Goal: Task Accomplishment & Management: Use online tool/utility

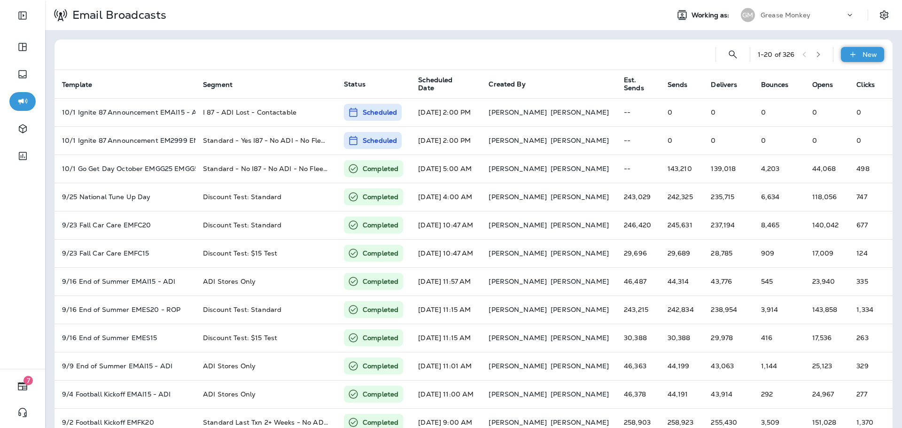
click at [853, 55] on div "New" at bounding box center [862, 54] width 43 height 15
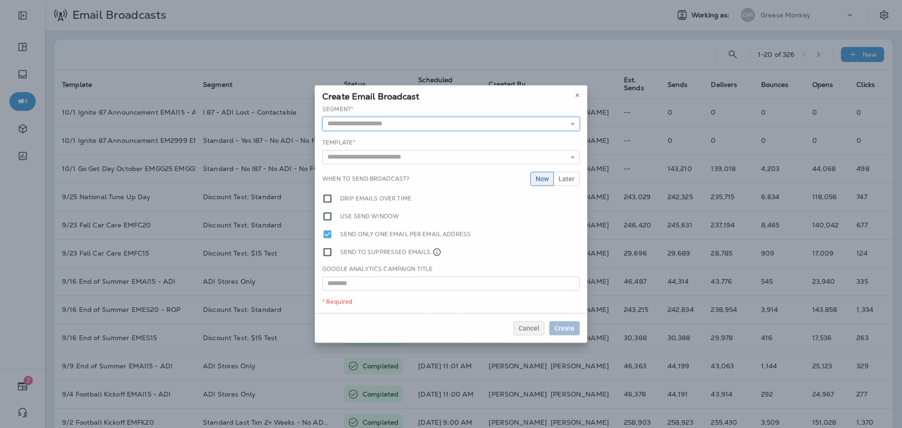
click at [396, 129] on input "text" at bounding box center [450, 124] width 257 height 14
type input "**********"
click at [397, 138] on div "**********" at bounding box center [451, 209] width 273 height 208
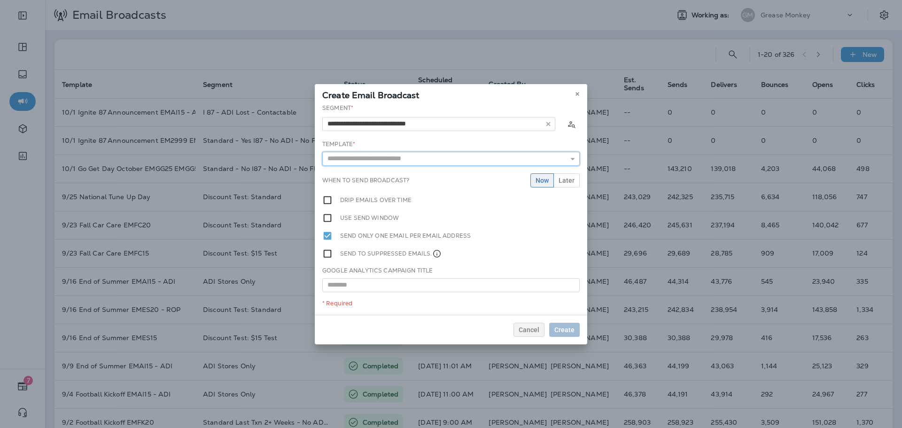
click at [397, 156] on input "text" at bounding box center [450, 159] width 257 height 14
type input "**********"
click at [405, 175] on div "**********" at bounding box center [451, 209] width 273 height 211
click at [560, 182] on span "Later" at bounding box center [567, 180] width 16 height 7
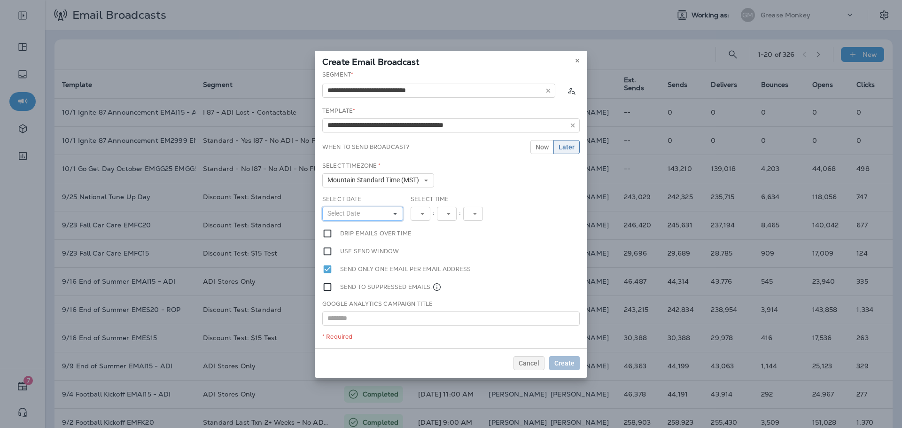
click at [384, 215] on button "Select Date" at bounding box center [362, 214] width 81 height 14
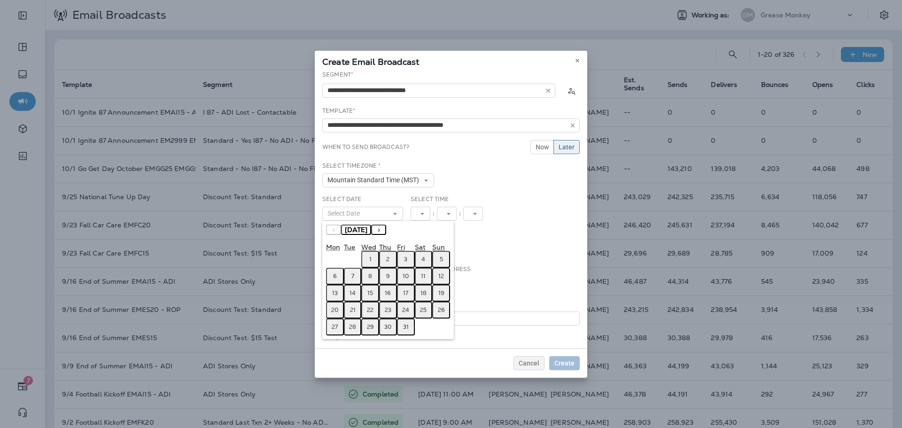
click at [375, 258] on button "1" at bounding box center [370, 259] width 18 height 17
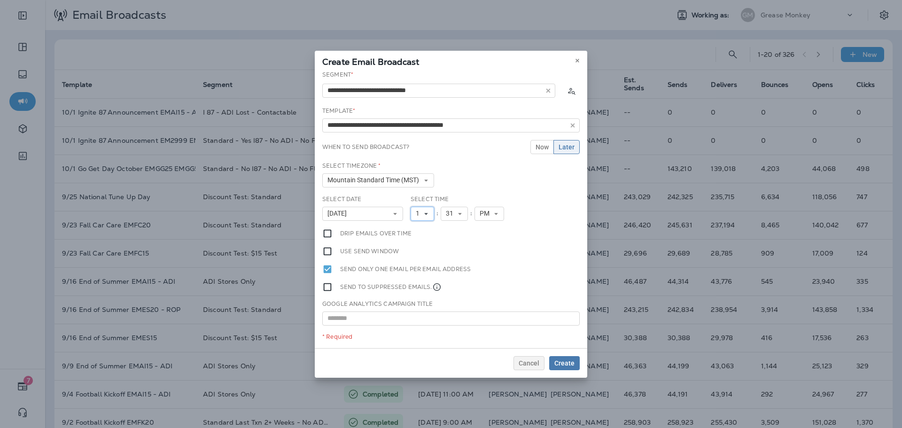
click at [423, 217] on button "1" at bounding box center [422, 214] width 23 height 14
click at [419, 240] on link "2" at bounding box center [422, 239] width 23 height 11
click at [487, 211] on span "PM" at bounding box center [487, 214] width 14 height 8
click at [457, 203] on div "Select Time 2 1 2 3 4 5 6 7 8 9 10 11 12 : 31 00 01 02 03 04 05 06 07 08 09 10 …" at bounding box center [460, 208] width 99 height 26
click at [458, 211] on icon at bounding box center [460, 214] width 6 height 6
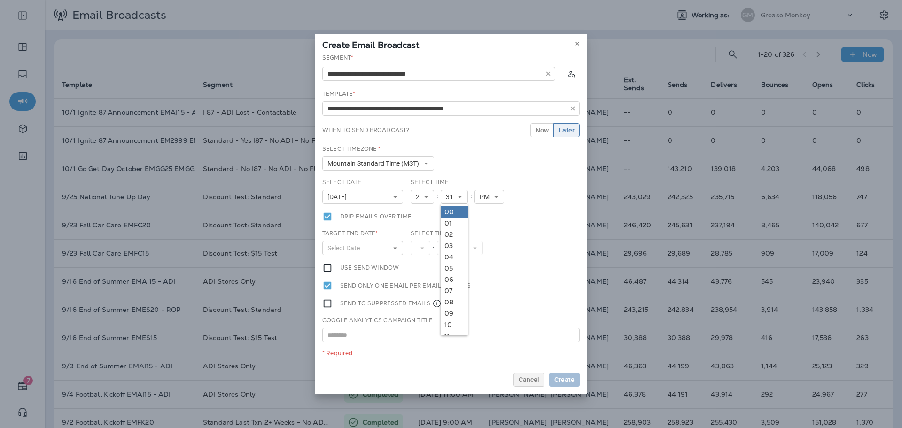
click at [454, 212] on link "00" at bounding box center [454, 211] width 27 height 11
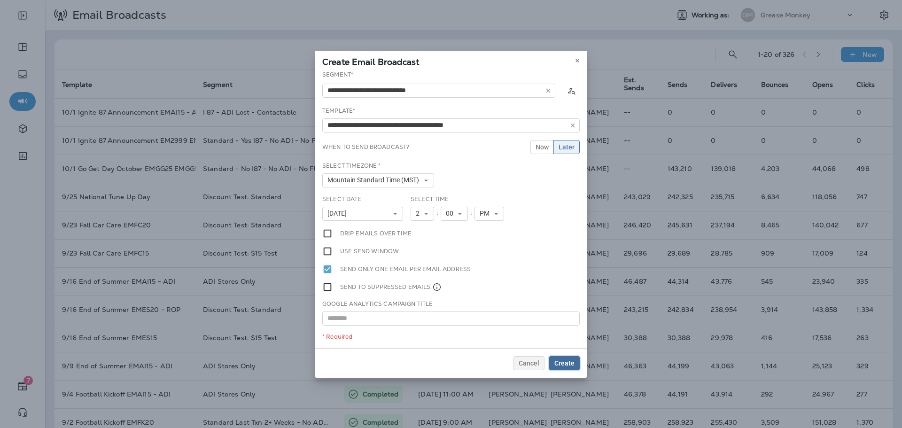
click at [561, 363] on span "Create" at bounding box center [564, 363] width 20 height 7
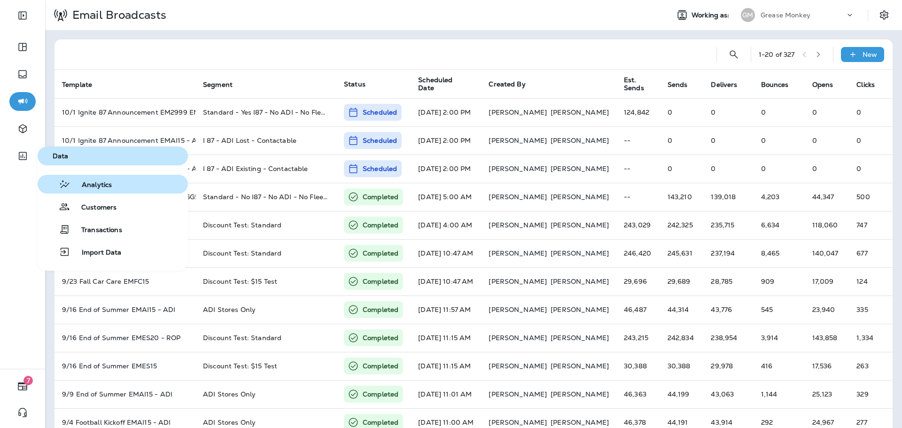
click at [88, 188] on span "Analytics" at bounding box center [90, 185] width 41 height 9
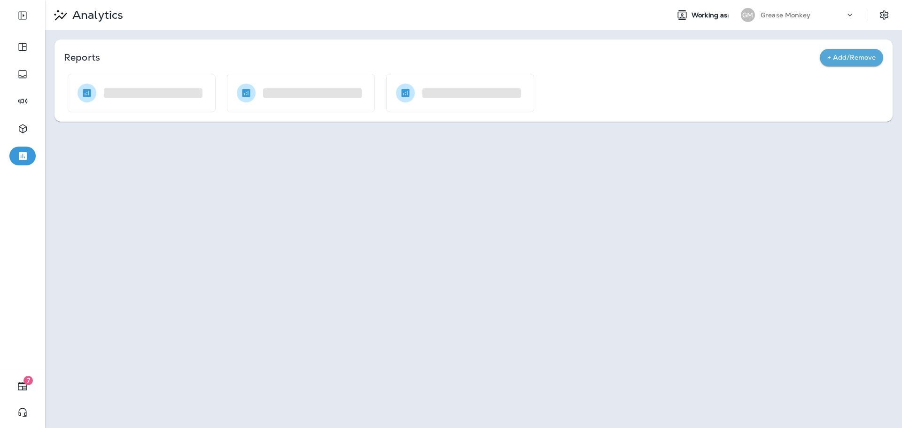
click at [799, 21] on div "Grease Monkey" at bounding box center [803, 15] width 85 height 14
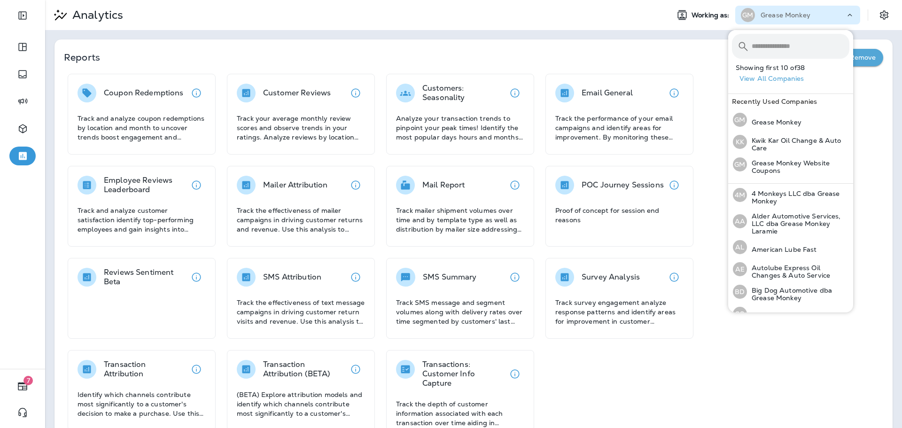
click at [796, 44] on input "text" at bounding box center [801, 46] width 98 height 25
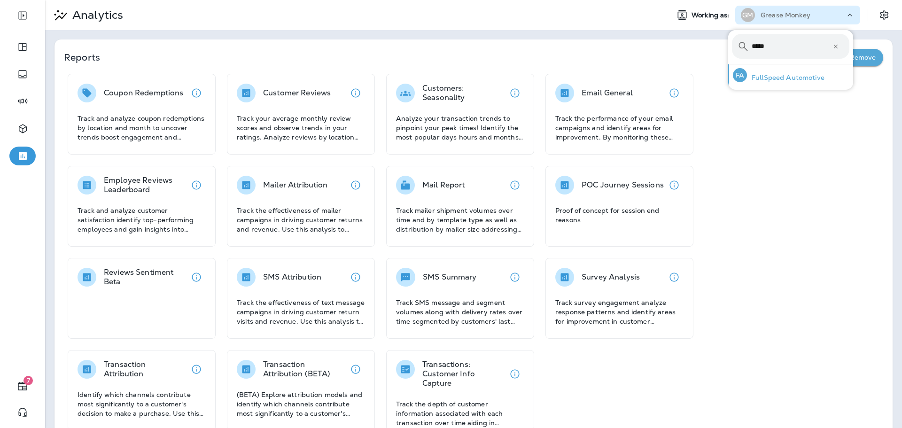
type input "*****"
click at [795, 74] on p "FullSpeed Automotive" at bounding box center [786, 78] width 78 height 8
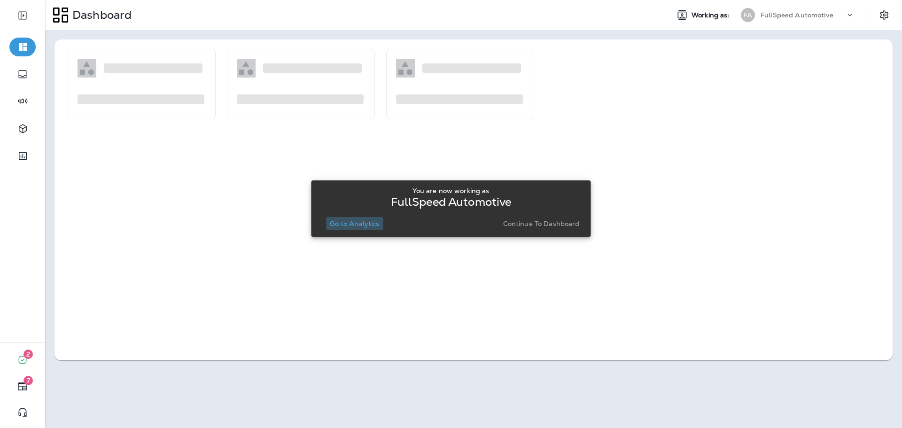
click at [366, 228] on button "Go to Analytics" at bounding box center [354, 223] width 57 height 13
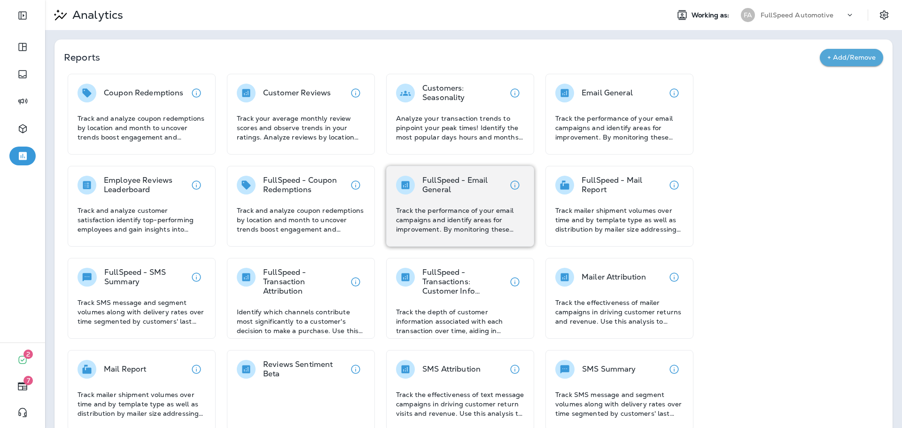
click at [471, 193] on p "FullSpeed - Email General" at bounding box center [463, 185] width 83 height 19
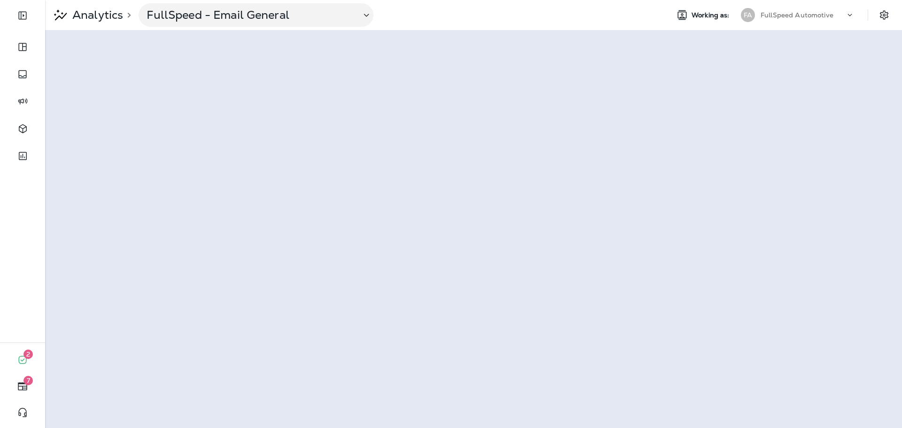
click at [793, 14] on p "FullSpeed Automotive" at bounding box center [797, 15] width 73 height 8
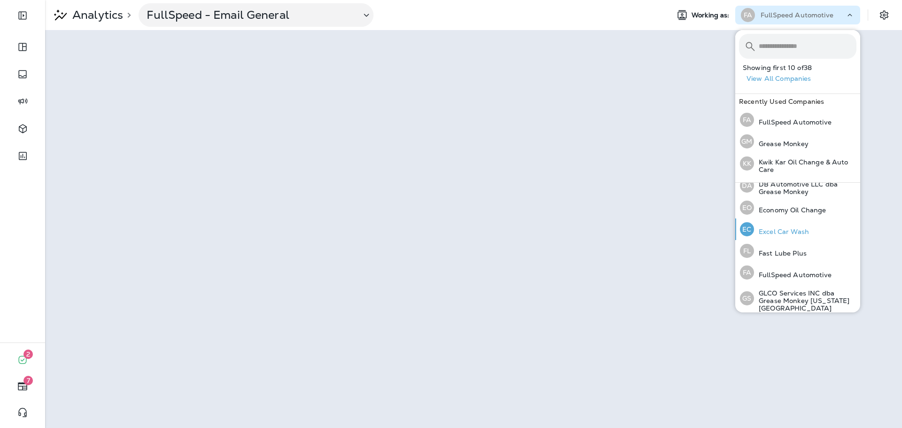
scroll to position [188, 0]
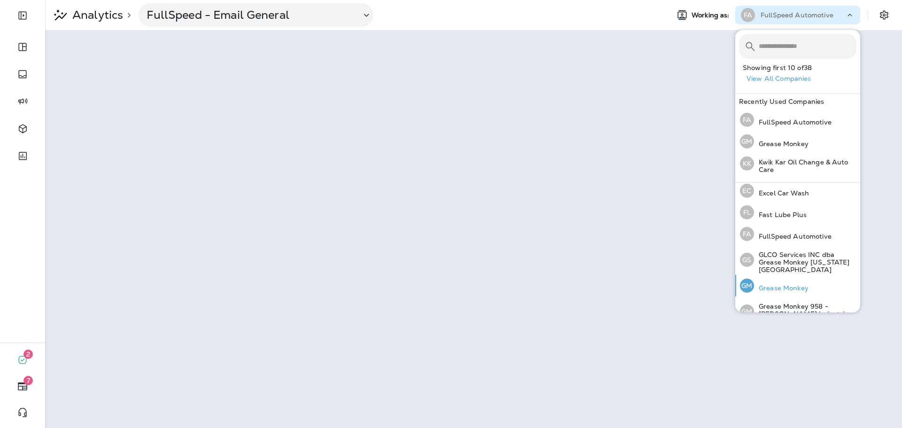
click at [775, 284] on p "Grease Monkey" at bounding box center [781, 288] width 55 height 8
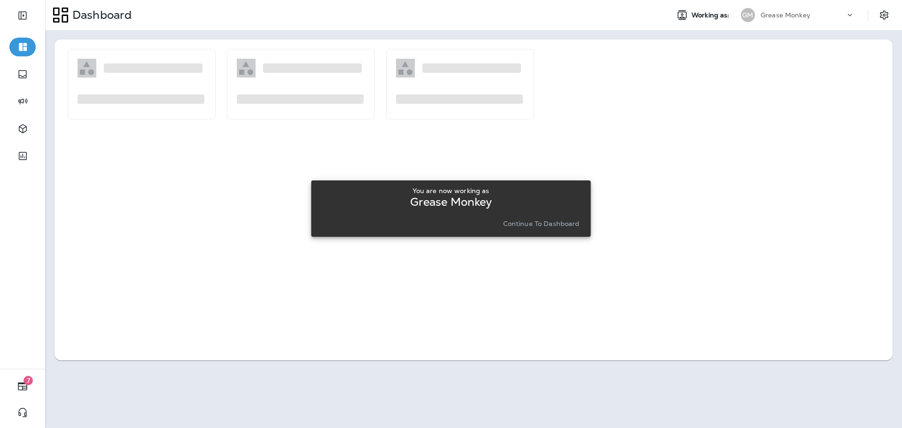
click at [524, 222] on p "Continue to Dashboard" at bounding box center [541, 224] width 77 height 8
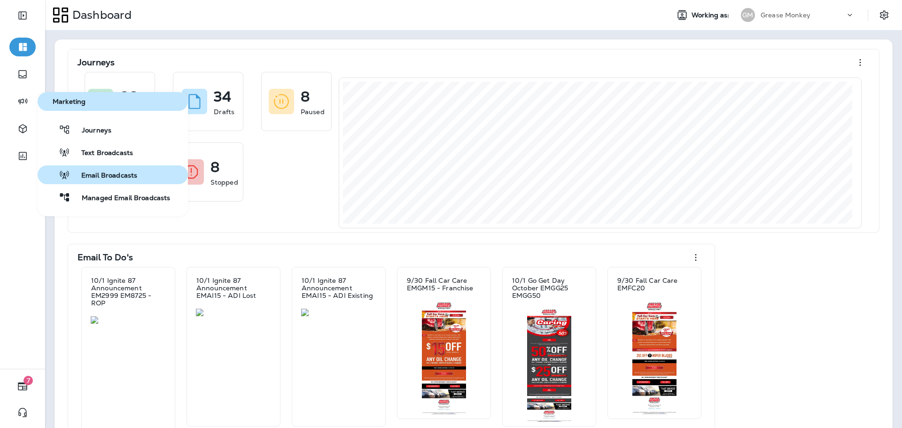
click at [107, 174] on span "Email Broadcasts" at bounding box center [103, 175] width 67 height 9
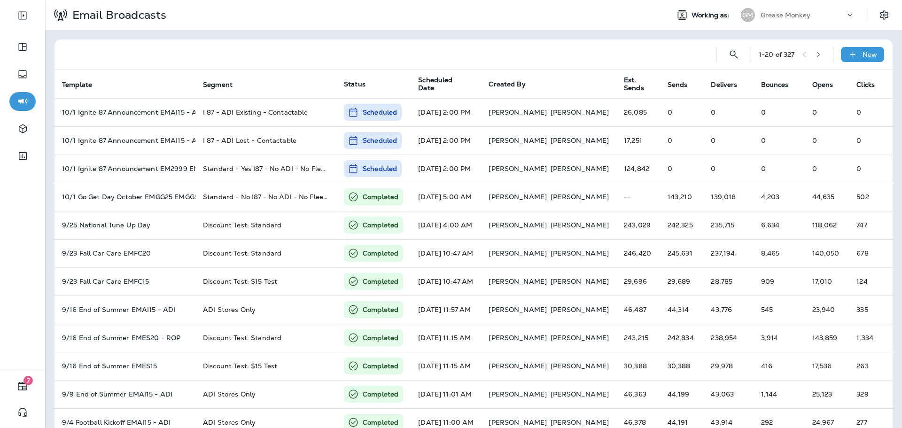
click at [808, 16] on div "Grease Monkey" at bounding box center [803, 15] width 85 height 14
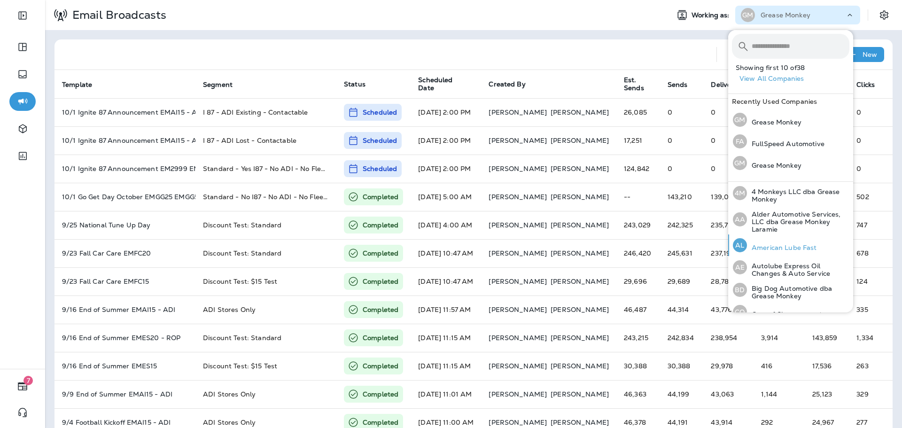
click at [779, 255] on div "AL American Lube Fast" at bounding box center [775, 245] width 92 height 22
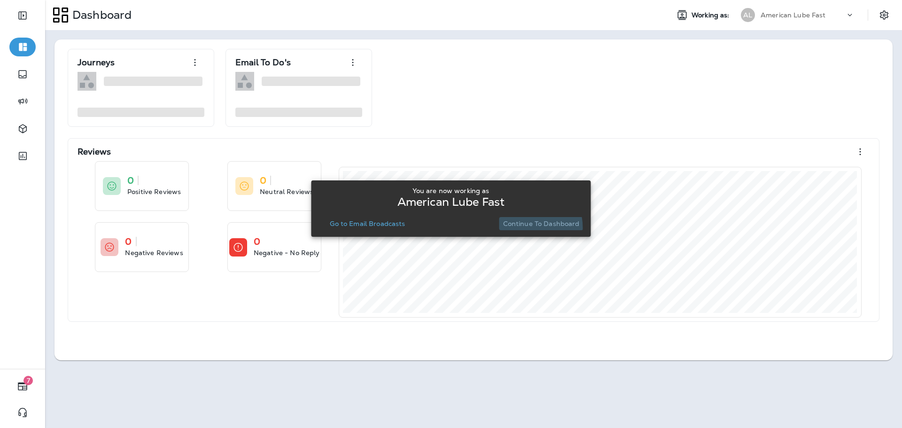
click at [525, 227] on p "Continue to Dashboard" at bounding box center [541, 224] width 77 height 8
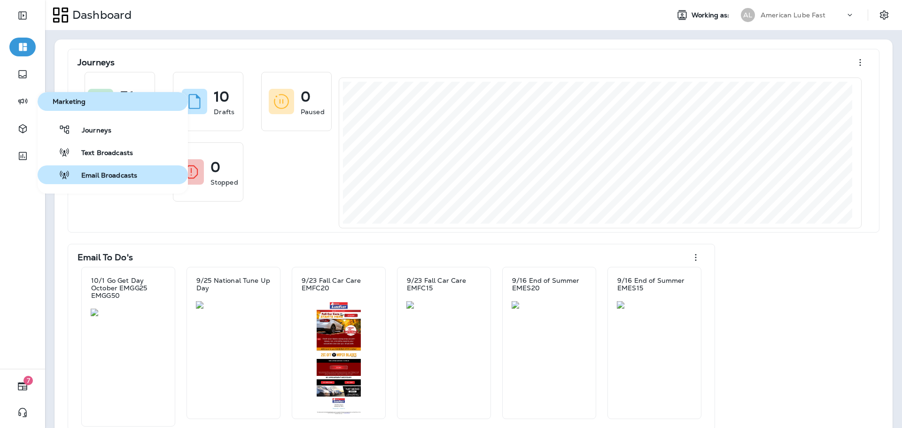
click at [102, 173] on span "Email Broadcasts" at bounding box center [103, 175] width 67 height 9
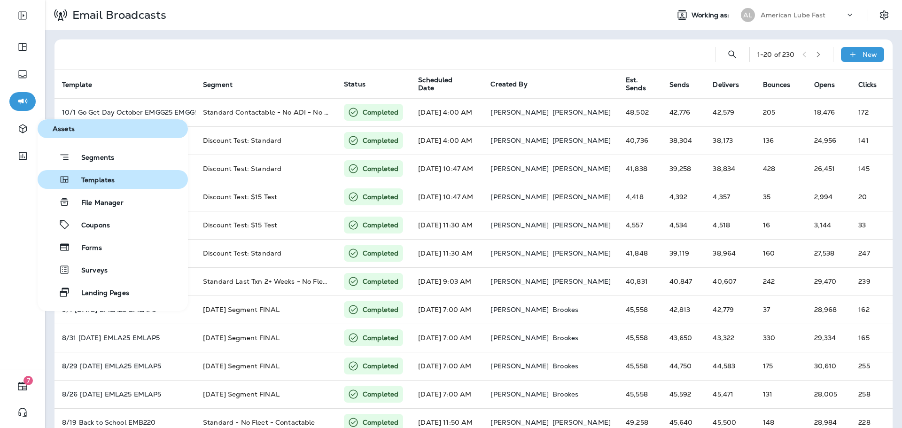
click at [104, 179] on span "Templates" at bounding box center [92, 180] width 45 height 9
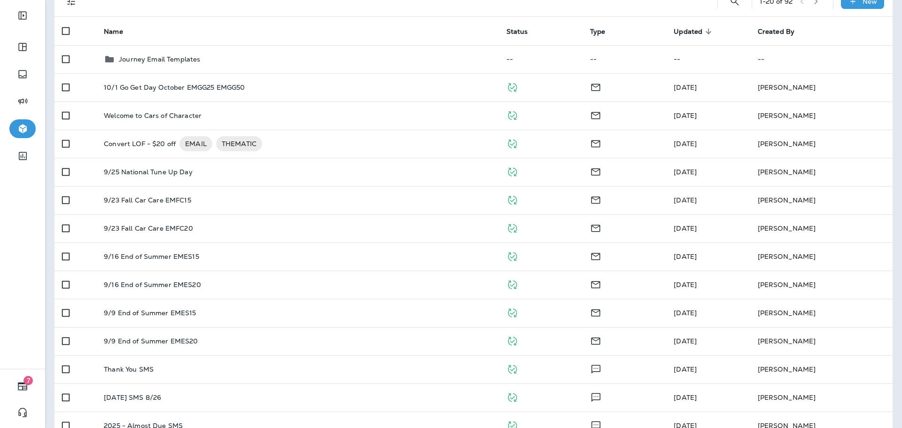
scroll to position [94, 0]
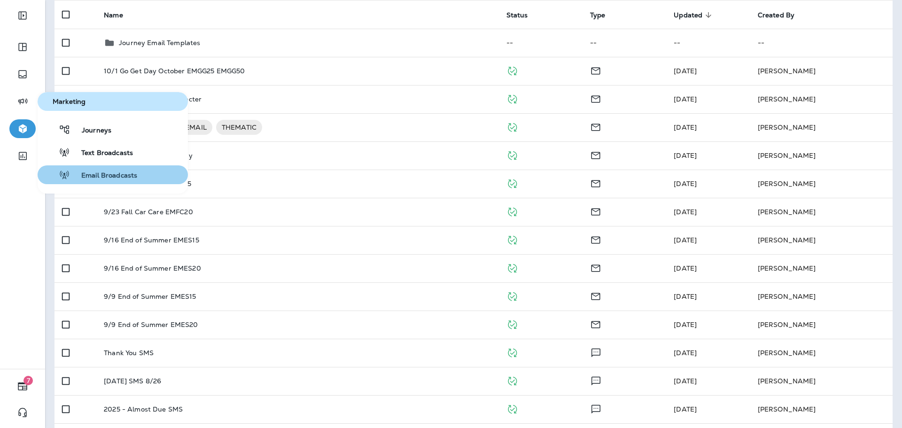
click at [111, 175] on span "Email Broadcasts" at bounding box center [103, 175] width 67 height 9
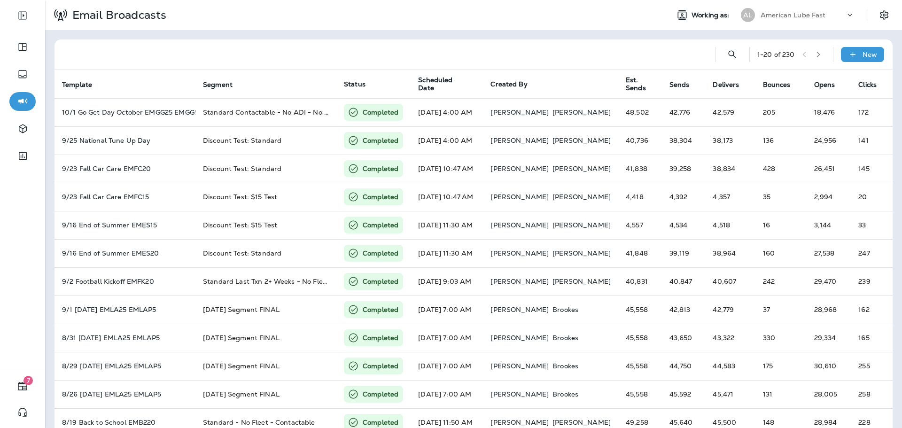
click at [819, 14] on div "American Lube Fast" at bounding box center [803, 15] width 85 height 14
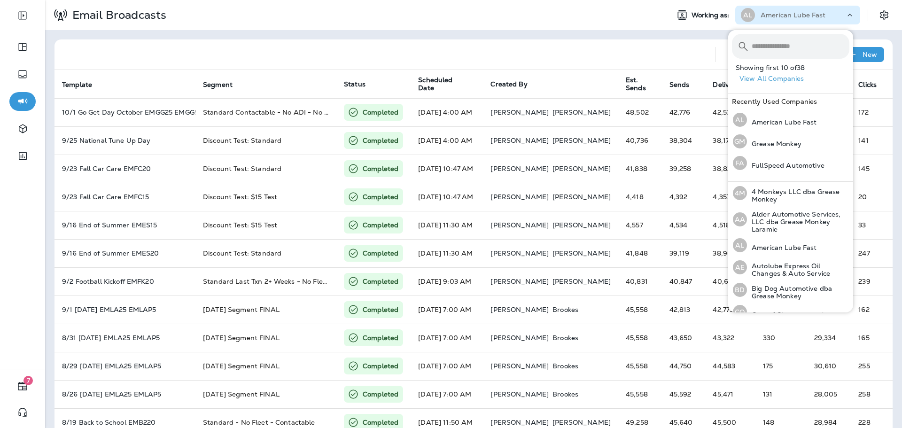
click at [631, 38] on div "1 - 20 of 230 New Template Segment Status Scheduled Date Created By Est. Sends …" at bounding box center [473, 351] width 857 height 642
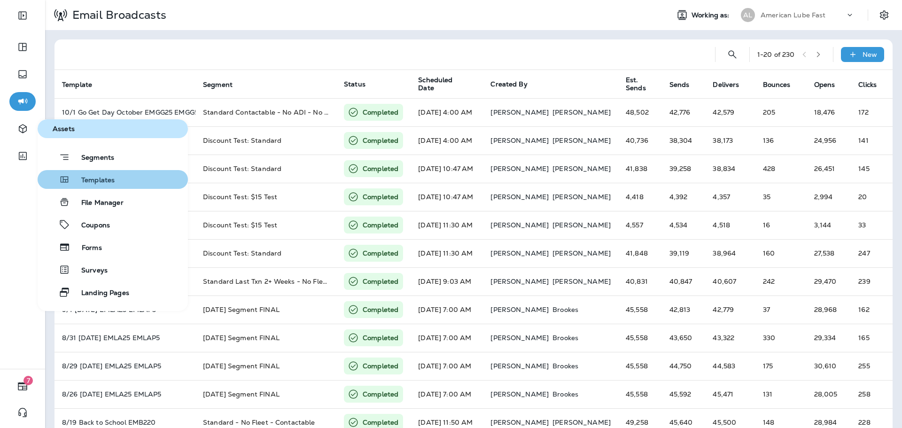
click at [108, 179] on span "Templates" at bounding box center [92, 180] width 45 height 9
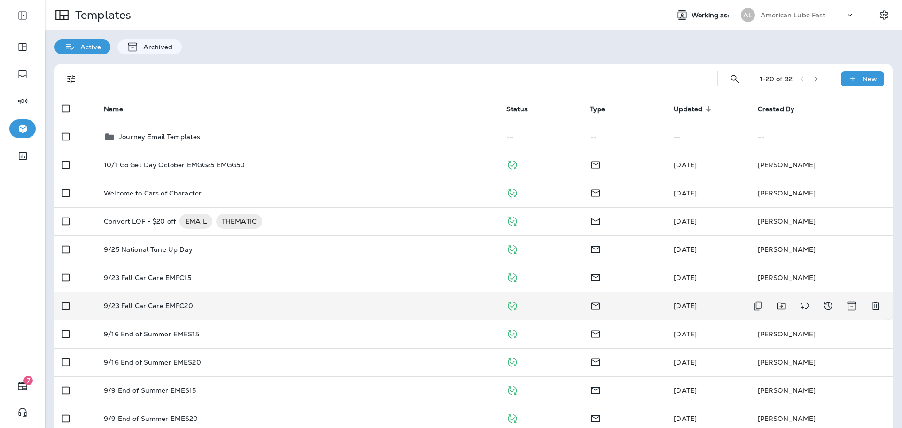
click at [212, 303] on div "9/23 Fall Car Care EMFC20" at bounding box center [297, 306] width 387 height 8
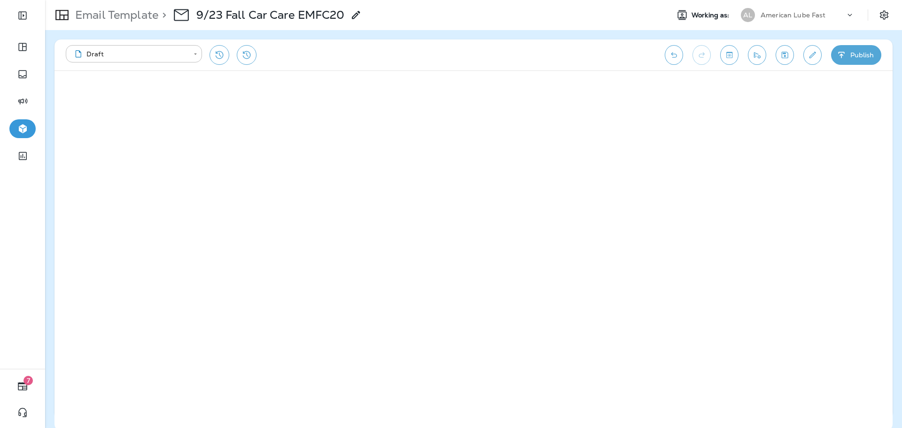
click at [140, 15] on p "Email Template" at bounding box center [114, 15] width 87 height 14
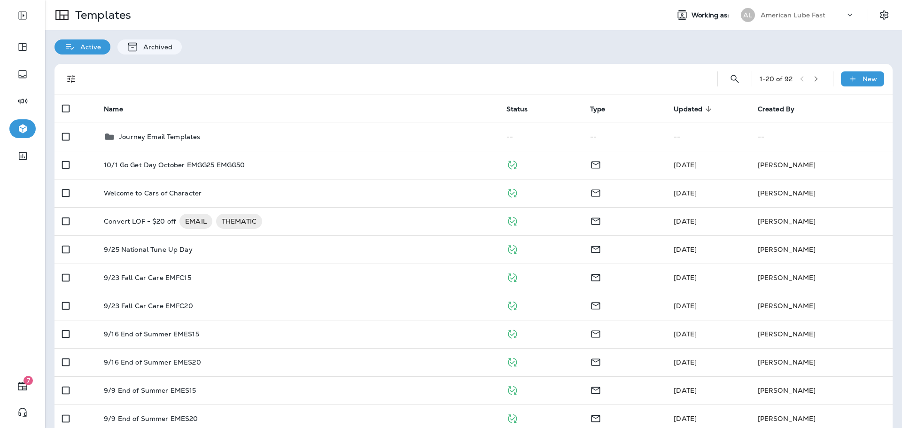
click at [803, 12] on p "American Lube Fast" at bounding box center [793, 15] width 65 height 8
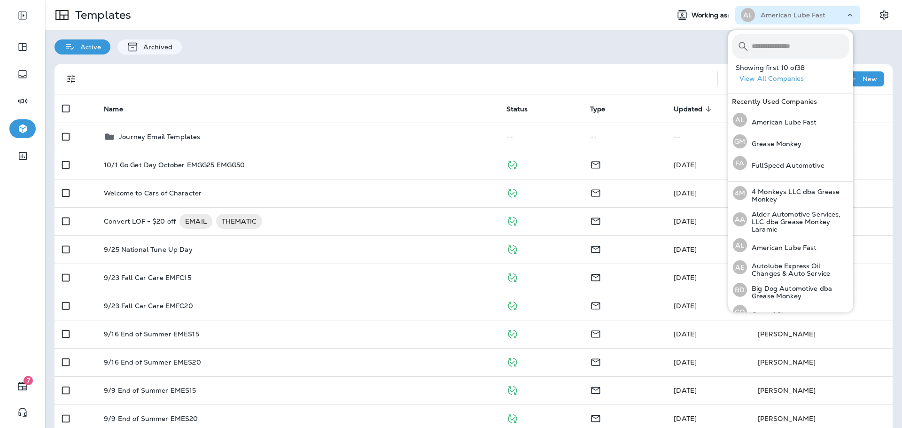
click at [794, 46] on input "text" at bounding box center [801, 46] width 98 height 25
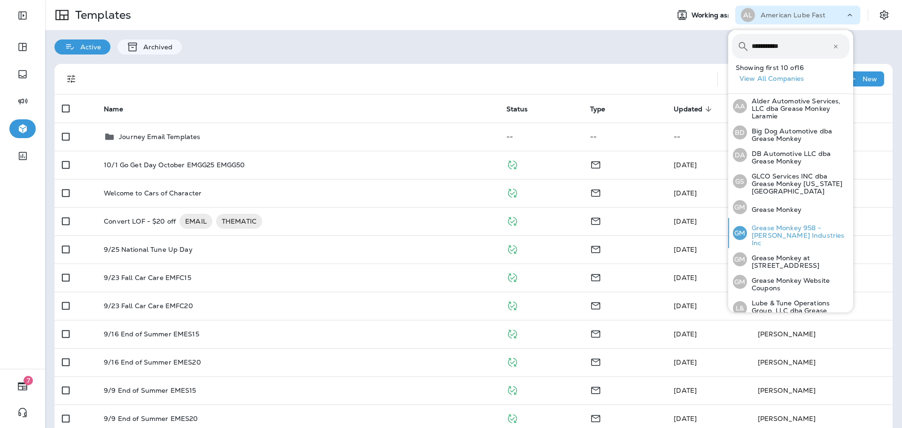
scroll to position [47, 0]
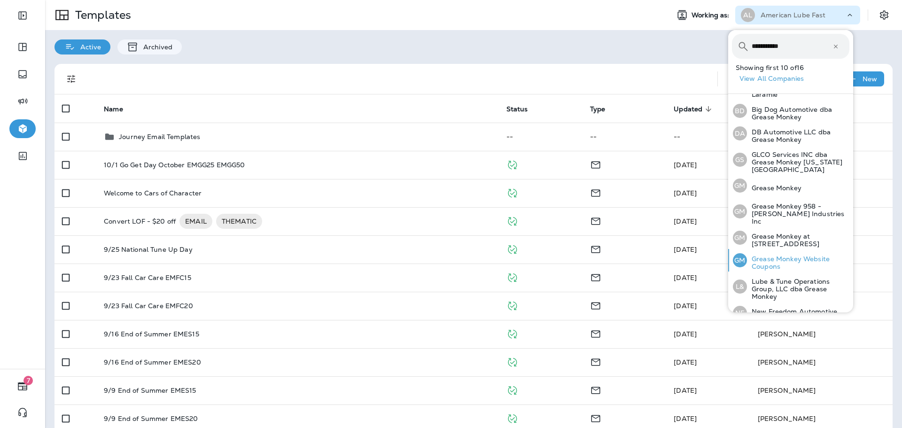
type input "**********"
click at [789, 255] on p "Grease Monkey Website Coupons" at bounding box center [798, 262] width 102 height 15
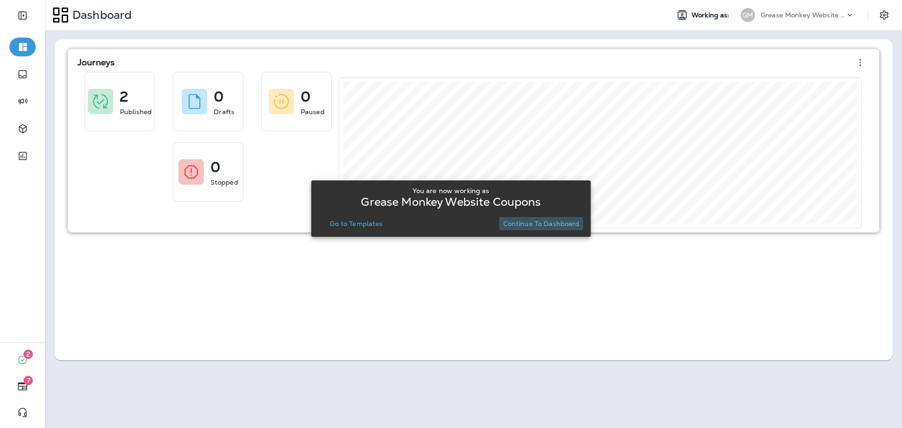
click at [552, 226] on p "Continue to Dashboard" at bounding box center [541, 224] width 77 height 8
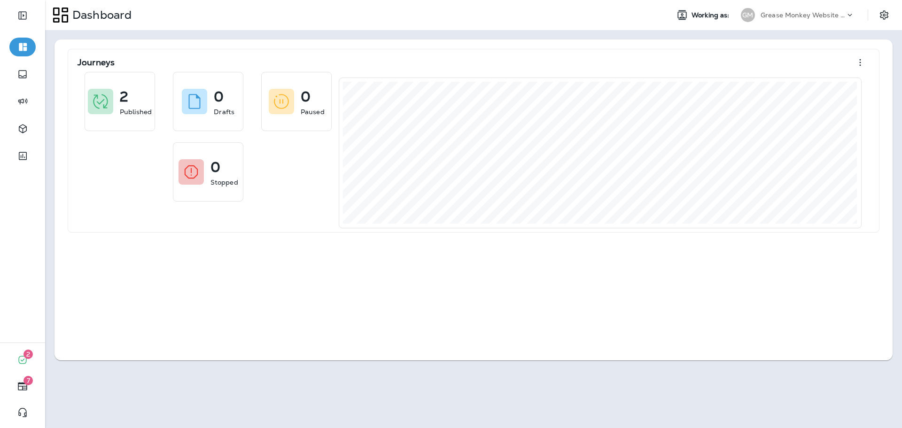
click at [228, 281] on div "Journeys 2 Published 0 Drafts 0 Paused 0 Stopped" at bounding box center [474, 199] width 838 height 321
drag, startPoint x: 49, startPoint y: 152, endPoint x: 39, endPoint y: 140, distance: 15.3
click at [48, 151] on div "Journeys 2 Published 0 Drafts 0 Paused 0 Stopped" at bounding box center [473, 200] width 857 height 340
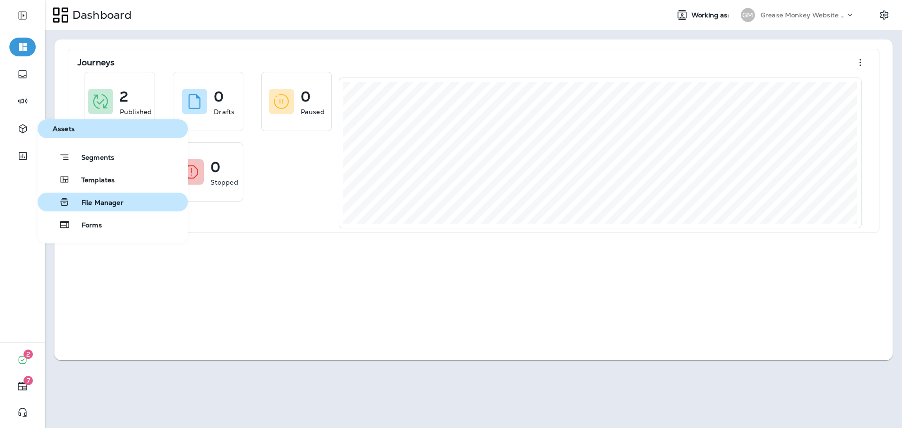
click at [92, 199] on span "File Manager" at bounding box center [97, 203] width 54 height 9
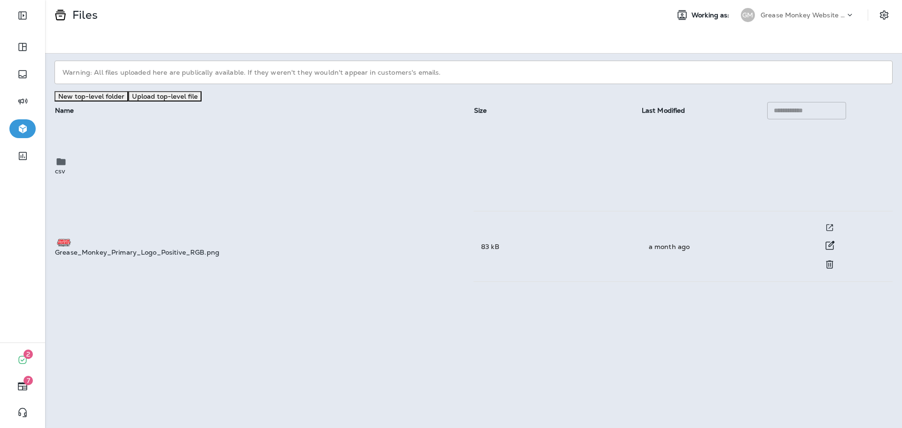
click at [287, 237] on div "Grease_Monkey_Primary_Logo_Positive_RGB.png" at bounding box center [264, 246] width 418 height 19
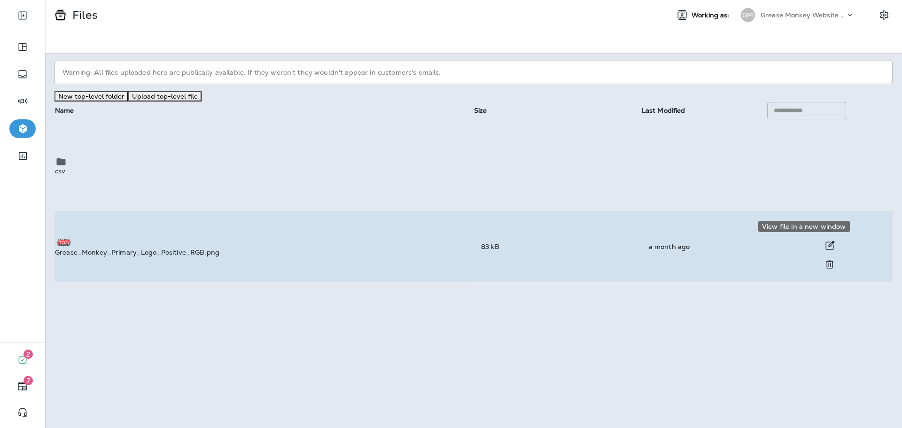
click at [825, 223] on icon "View file in a new window" at bounding box center [829, 228] width 9 height 10
click at [275, 237] on div "Grease_Monkey_Primary_Logo_Positive_RGB.png" at bounding box center [264, 246] width 418 height 19
click at [820, 236] on button "Rename Grease_Monkey_Primary_Logo_Positive_RGB.png" at bounding box center [829, 245] width 19 height 19
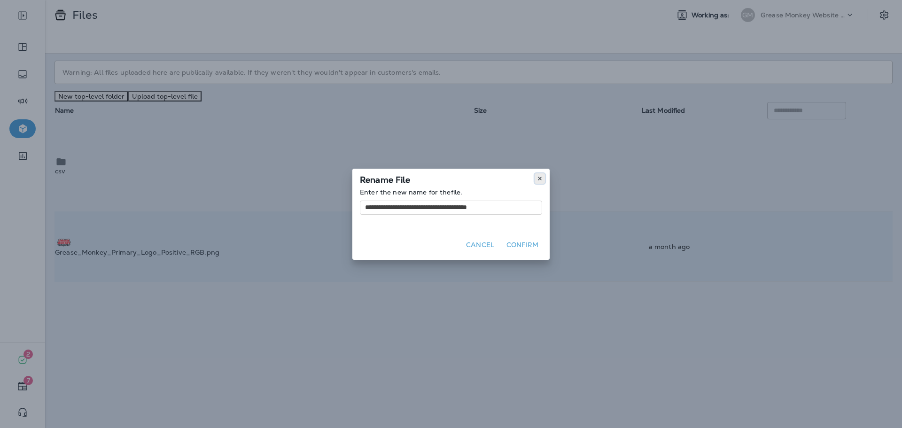
click at [540, 179] on icon at bounding box center [540, 179] width 6 height 6
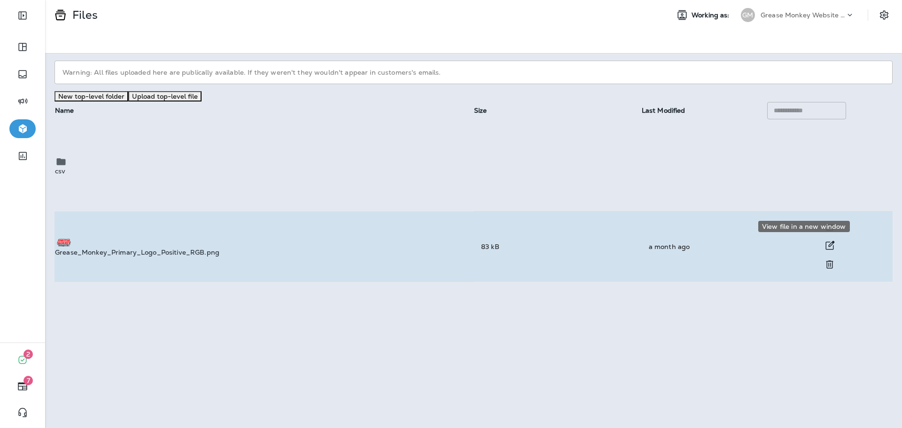
click at [825, 223] on icon "View file in a new window" at bounding box center [829, 228] width 9 height 10
click at [805, 18] on p "Grease Monkey Website Coupons" at bounding box center [803, 15] width 85 height 8
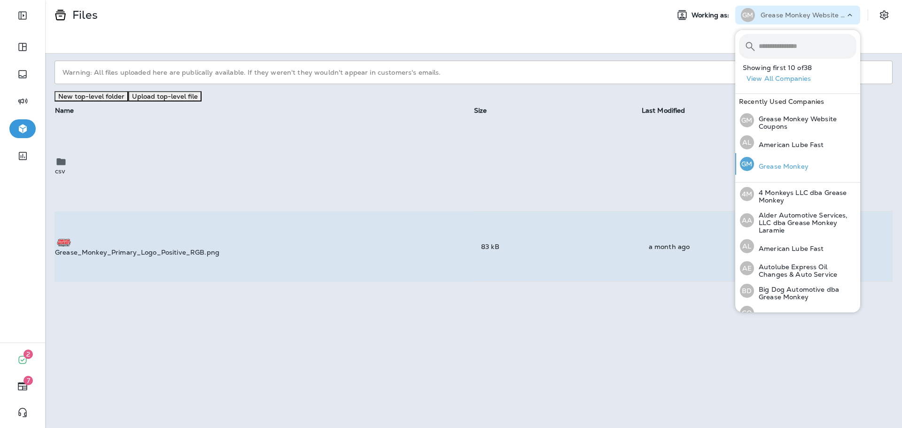
click at [798, 166] on p "Grease Monkey" at bounding box center [781, 167] width 55 height 8
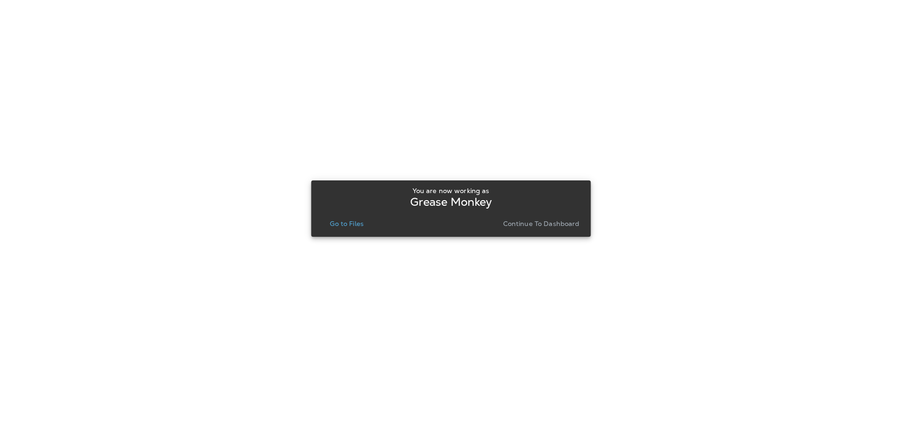
click at [517, 224] on p "Continue to Dashboard" at bounding box center [541, 224] width 77 height 8
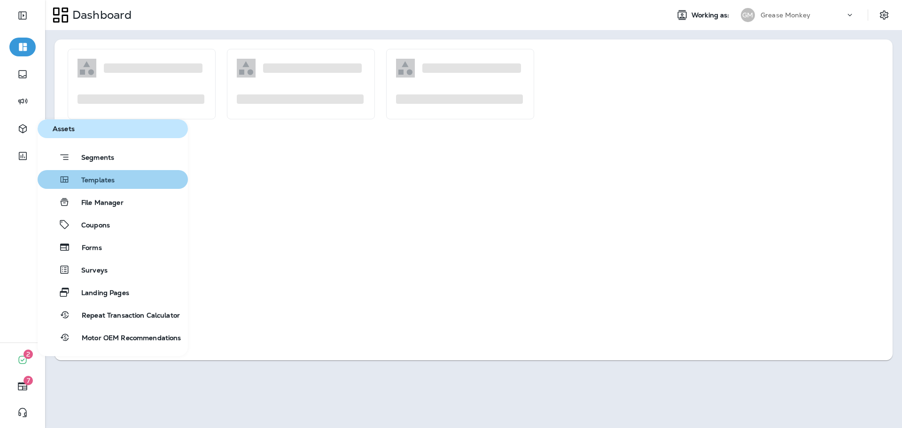
click at [124, 180] on button "Templates" at bounding box center [113, 179] width 150 height 19
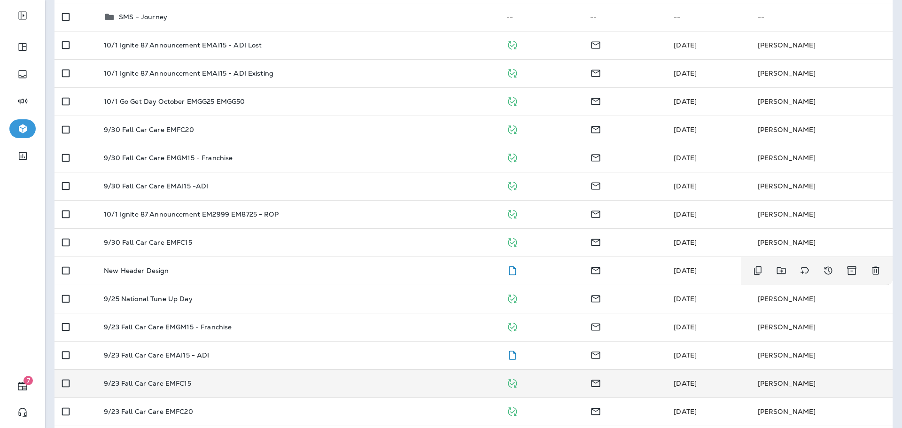
scroll to position [282, 0]
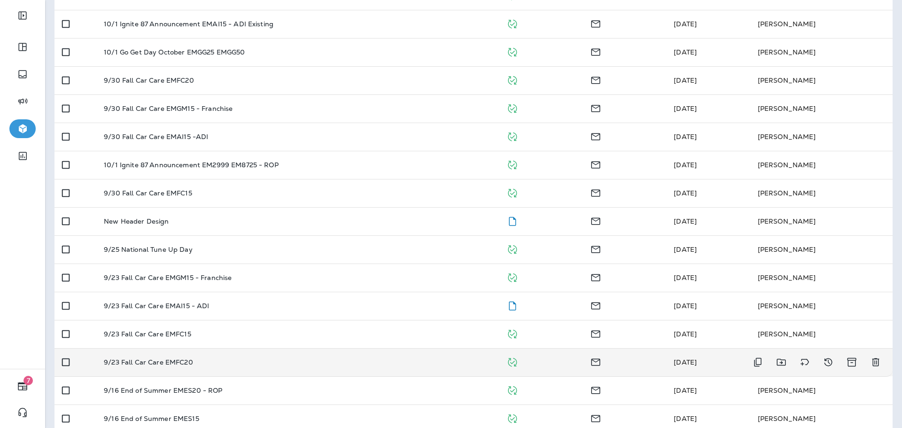
click at [230, 356] on td "9/23 Fall Car Care EMFC20" at bounding box center [297, 362] width 402 height 28
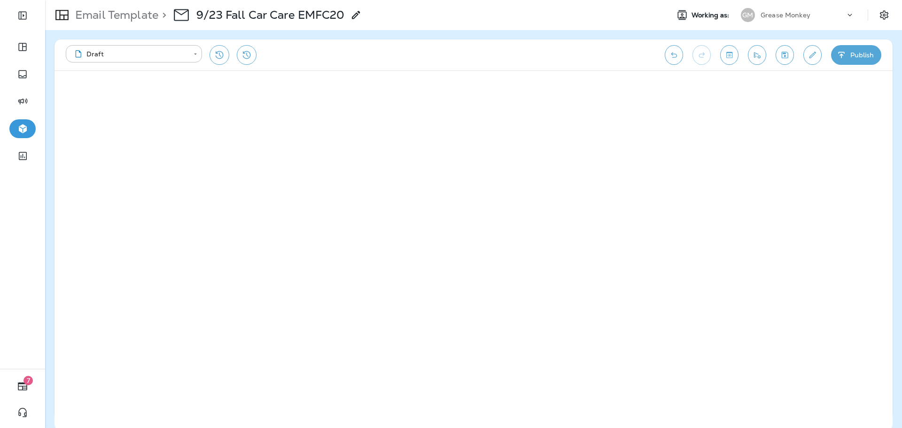
click at [737, 55] on button "Toggle preview" at bounding box center [729, 55] width 18 height 20
